Goal: Task Accomplishment & Management: Manage account settings

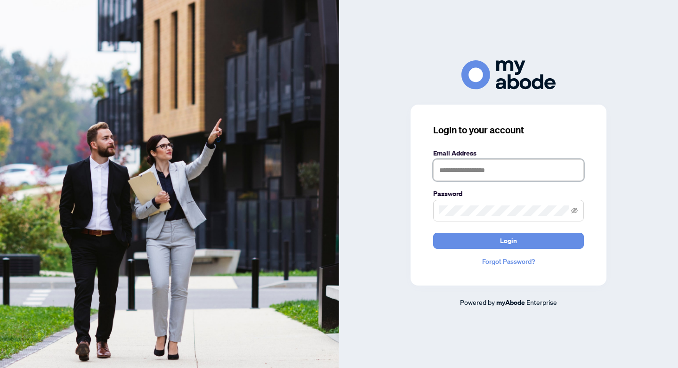
type input "**********"
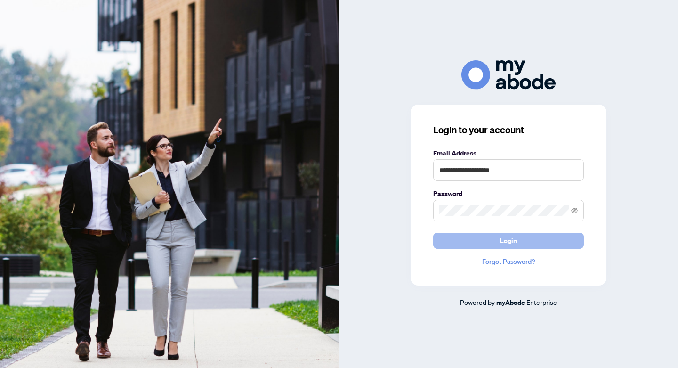
click at [507, 241] on span "Login" at bounding box center [508, 240] width 17 height 15
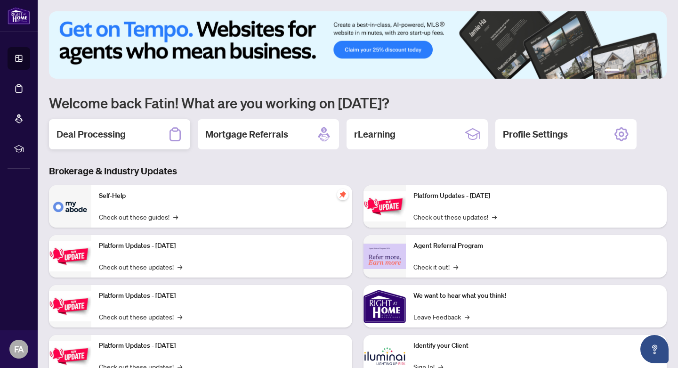
click at [95, 137] on h2 "Deal Processing" at bounding box center [90, 134] width 69 height 13
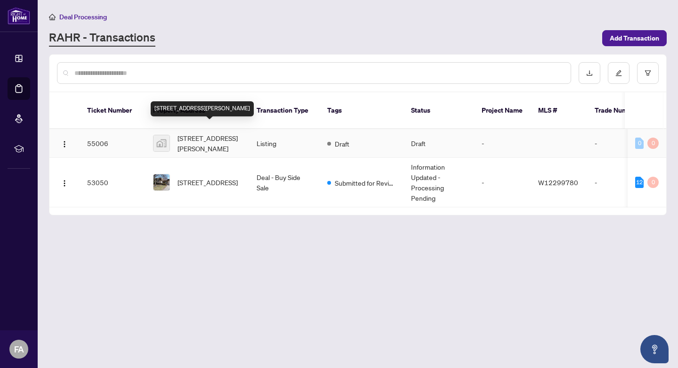
click at [199, 133] on span "[STREET_ADDRESS][PERSON_NAME]" at bounding box center [209, 143] width 64 height 21
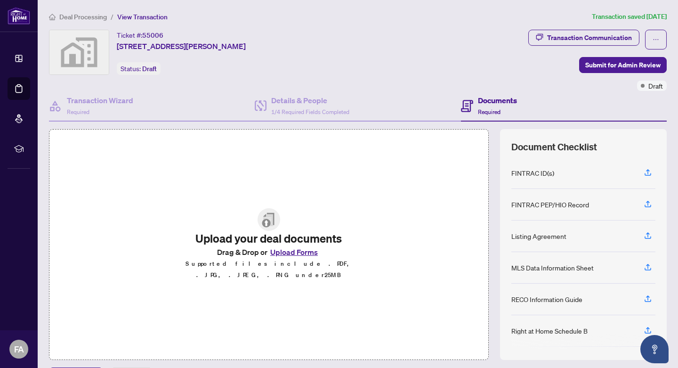
click at [290, 256] on button "Upload Forms" at bounding box center [293, 252] width 53 height 12
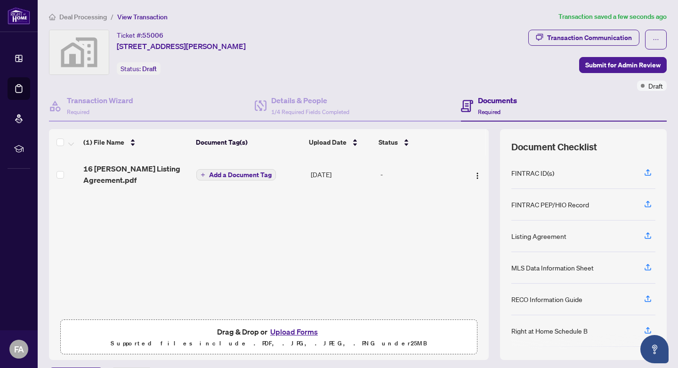
click at [234, 174] on span "Add a Document Tag" at bounding box center [240, 174] width 63 height 7
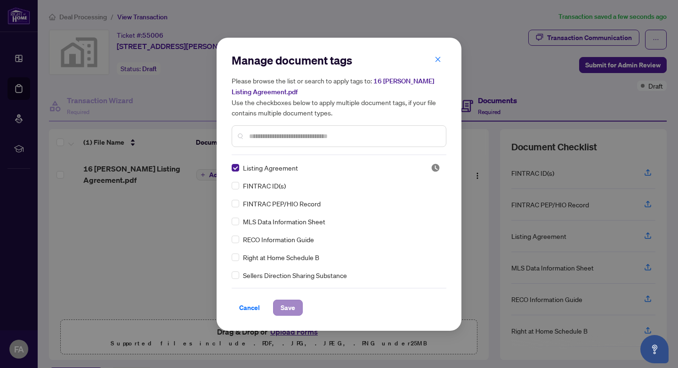
click at [289, 308] on span "Save" at bounding box center [287, 307] width 15 height 15
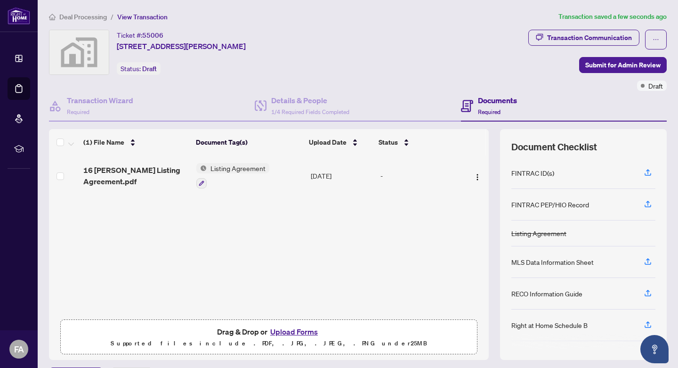
click at [294, 331] on button "Upload Forms" at bounding box center [293, 331] width 53 height 12
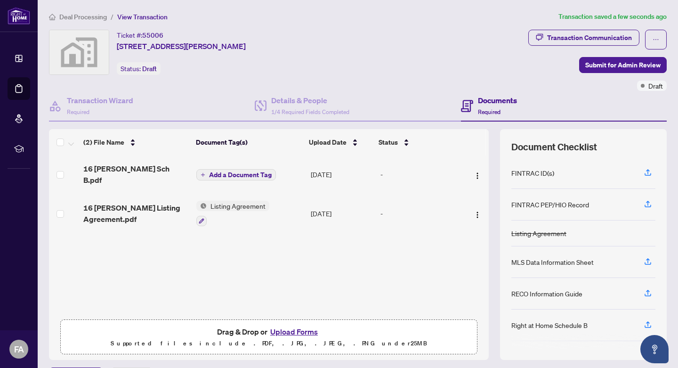
click at [227, 171] on span "Add a Document Tag" at bounding box center [240, 174] width 63 height 7
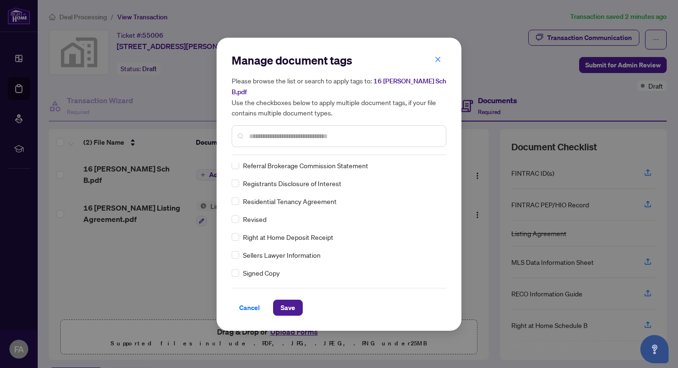
scroll to position [1968, 0]
click at [245, 307] on span "Cancel" at bounding box center [249, 307] width 21 height 15
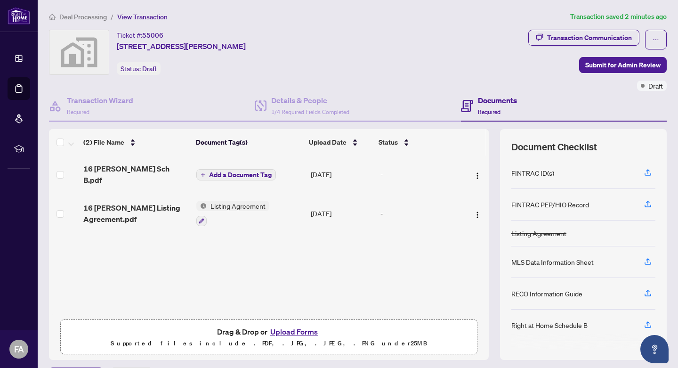
click at [236, 171] on span "Add a Document Tag" at bounding box center [240, 174] width 63 height 7
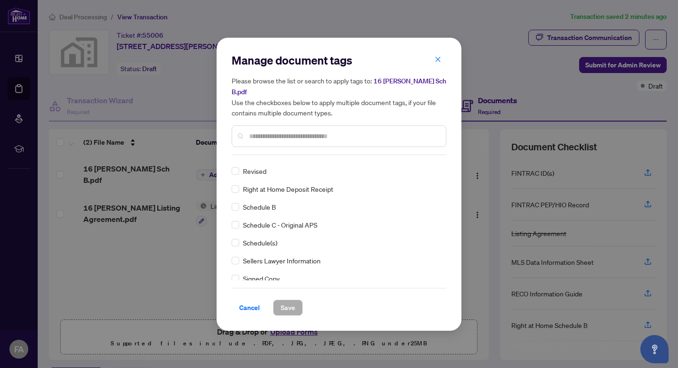
scroll to position [1964, 0]
click at [286, 306] on span "Save" at bounding box center [287, 307] width 15 height 15
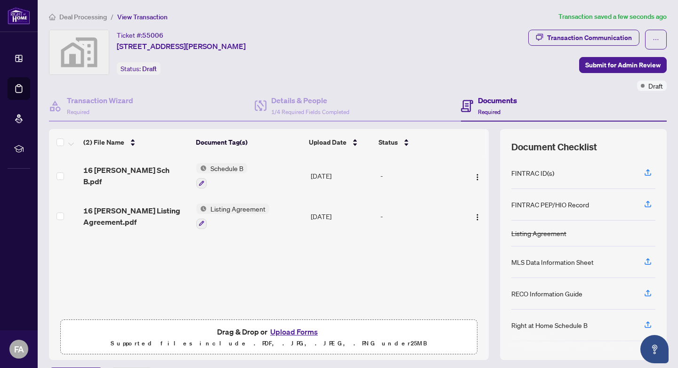
click at [295, 331] on button "Upload Forms" at bounding box center [293, 331] width 53 height 12
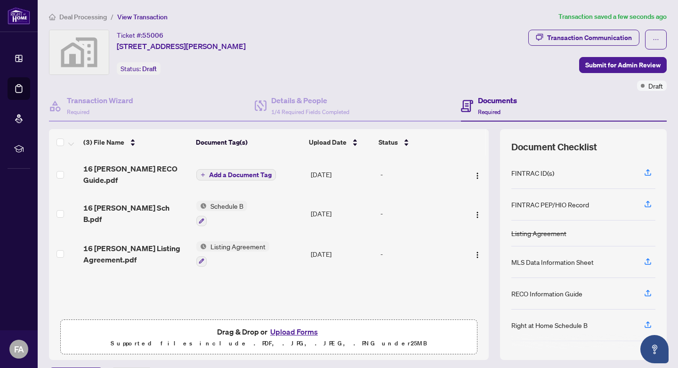
click at [235, 174] on span "Add a Document Tag" at bounding box center [240, 174] width 63 height 7
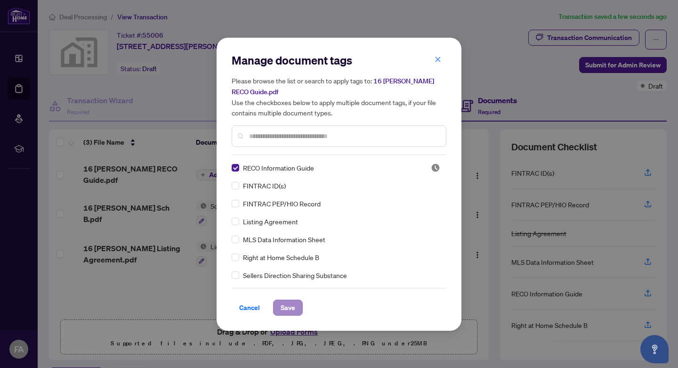
click at [287, 307] on span "Save" at bounding box center [287, 307] width 15 height 15
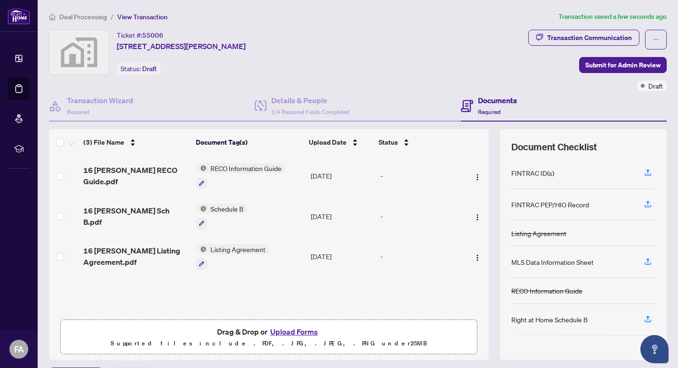
click at [294, 331] on button "Upload Forms" at bounding box center [293, 331] width 53 height 12
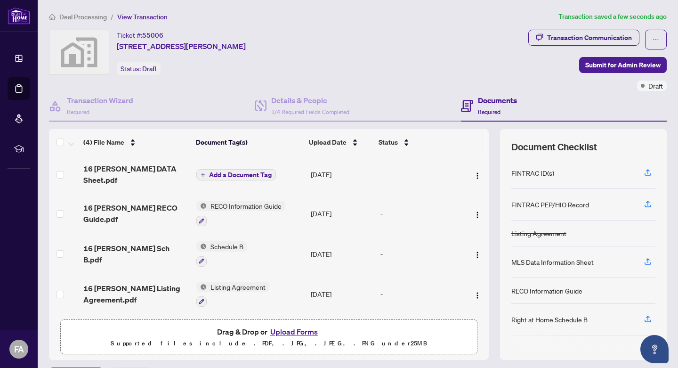
click at [237, 175] on span "Add a Document Tag" at bounding box center [240, 174] width 63 height 7
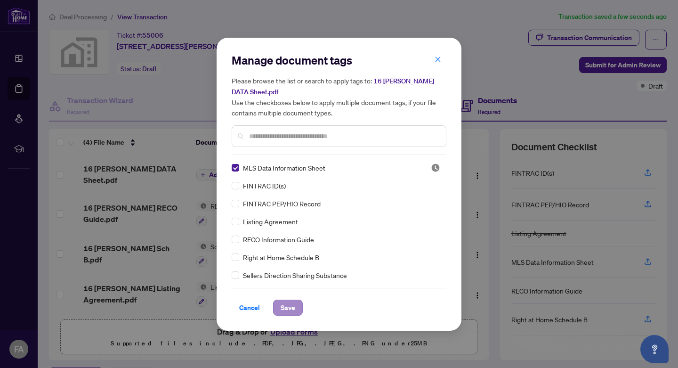
click at [286, 305] on span "Save" at bounding box center [287, 307] width 15 height 15
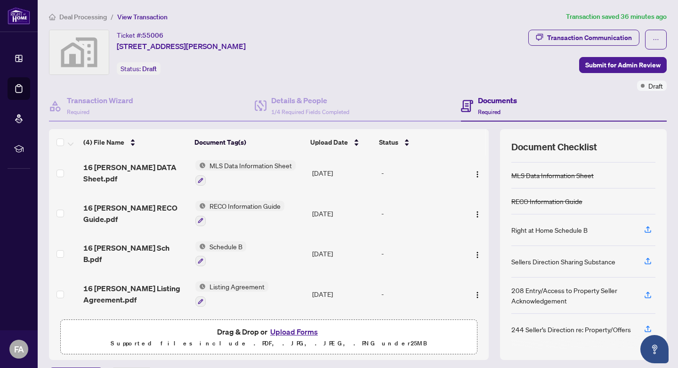
scroll to position [0, 0]
